Goal: Task Accomplishment & Management: Complete application form

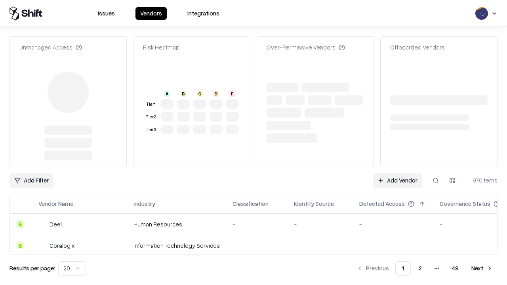
click at [397, 173] on link "Add Vendor" at bounding box center [396, 180] width 49 height 14
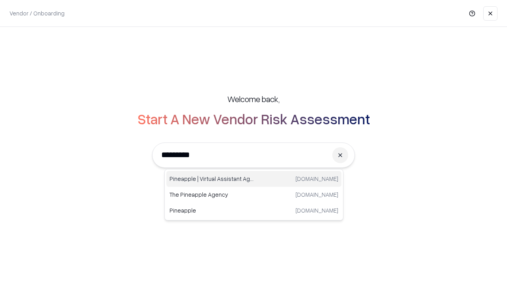
click at [254, 179] on div "Pineapple | Virtual Assistant Agency [DOMAIN_NAME]" at bounding box center [253, 179] width 175 height 16
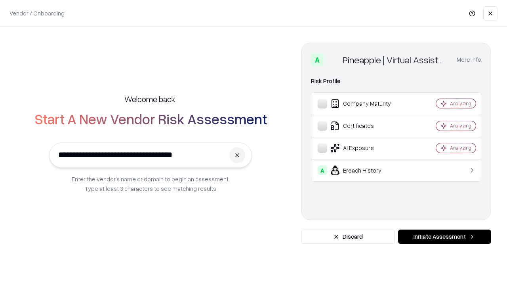
type input "**********"
click at [444, 237] on button "Initiate Assessment" at bounding box center [444, 237] width 93 height 14
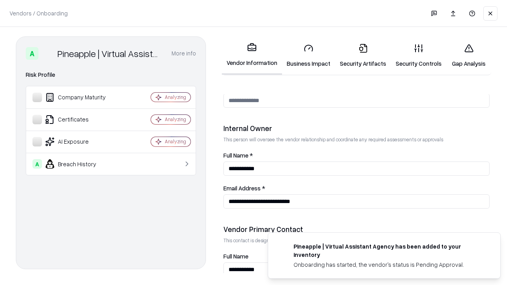
scroll to position [410, 0]
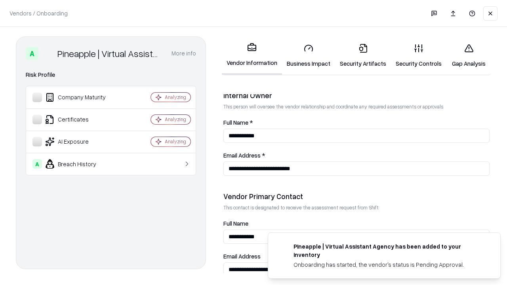
click at [308, 55] on link "Business Impact" at bounding box center [308, 55] width 53 height 37
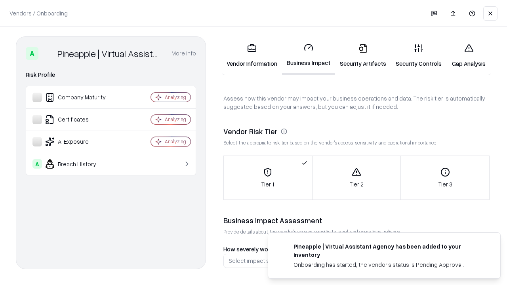
click at [468, 55] on link "Gap Analysis" at bounding box center [468, 55] width 45 height 37
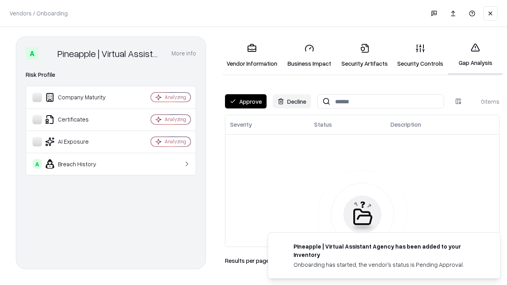
click at [245, 101] on button "Approve" at bounding box center [246, 101] width 42 height 14
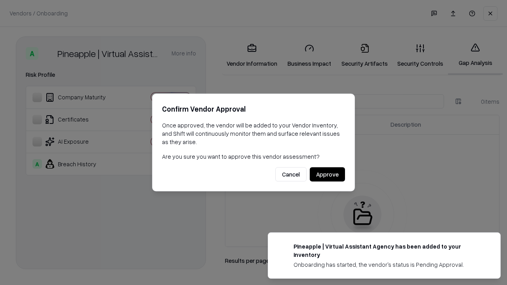
click at [327, 174] on button "Approve" at bounding box center [327, 174] width 35 height 14
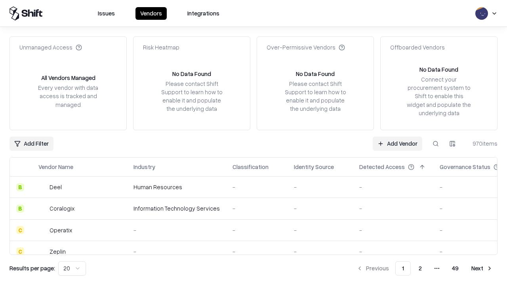
type input "**********"
click at [397, 143] on link "Add Vendor" at bounding box center [396, 144] width 49 height 14
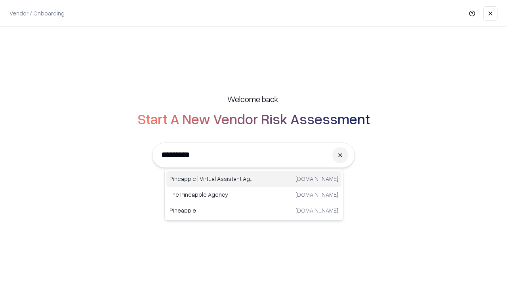
click at [254, 179] on div "Pineapple | Virtual Assistant Agency [DOMAIN_NAME]" at bounding box center [253, 179] width 175 height 16
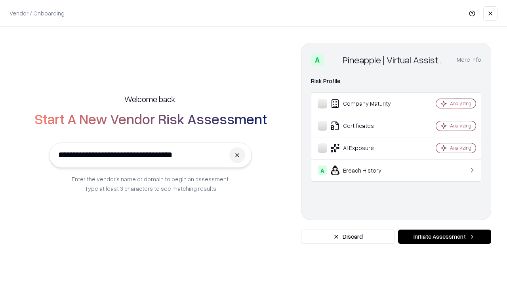
type input "**********"
click at [444, 237] on button "Initiate Assessment" at bounding box center [444, 237] width 93 height 14
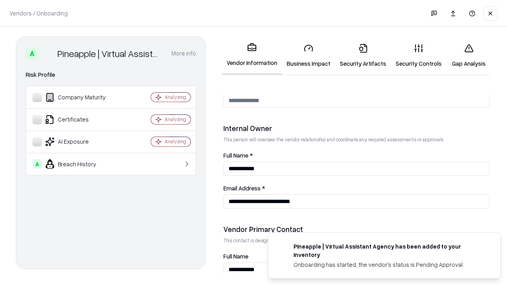
scroll to position [410, 0]
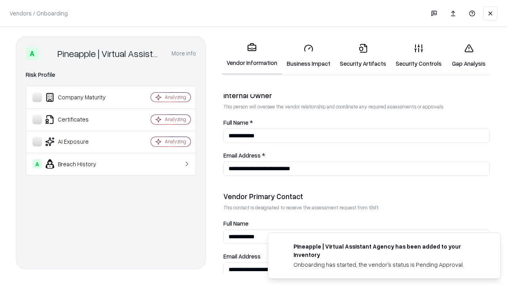
click at [468, 55] on link "Gap Analysis" at bounding box center [468, 55] width 45 height 37
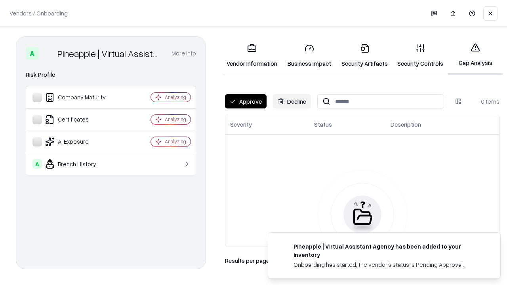
click at [245, 101] on button "Approve" at bounding box center [246, 101] width 42 height 14
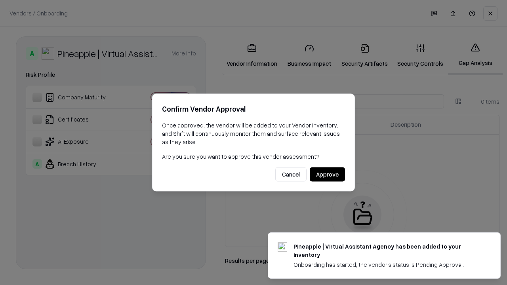
click at [327, 174] on button "Approve" at bounding box center [327, 174] width 35 height 14
